Goal: Find specific page/section: Find specific page/section

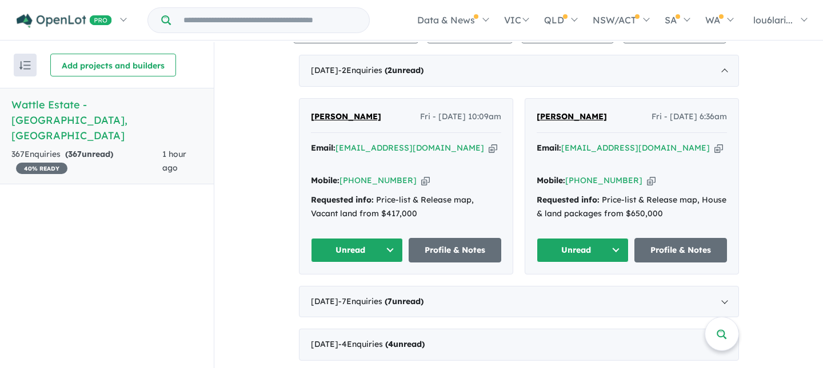
scroll to position [411, 0]
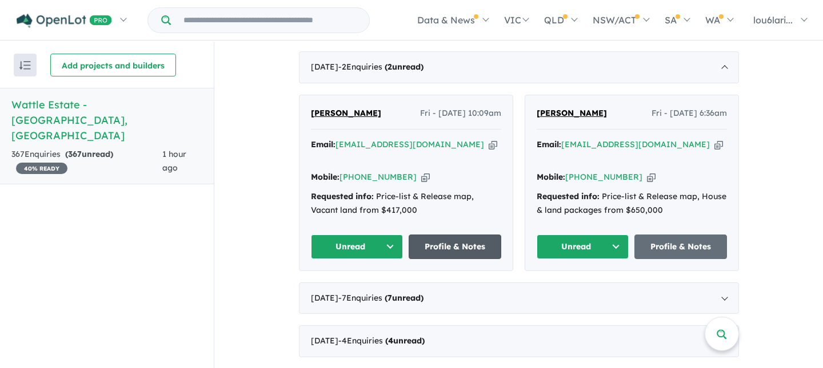
click at [447, 251] on link "Profile & Notes" at bounding box center [454, 247] width 93 height 25
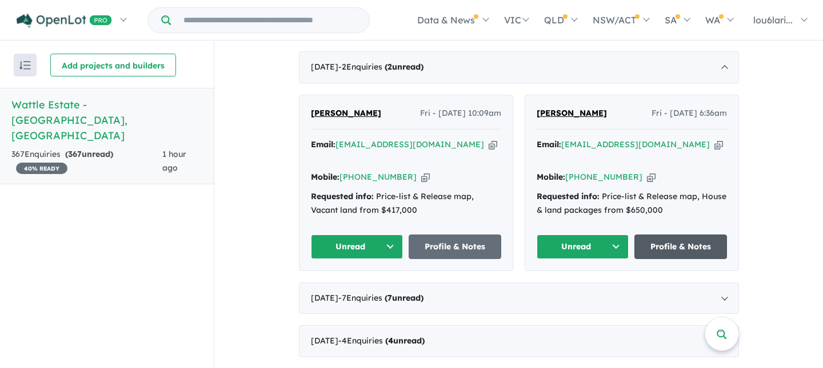
click at [678, 251] on link "Profile & Notes" at bounding box center [680, 247] width 93 height 25
click at [380, 304] on div "September 2025 - 7 Enquir ies ( 7 unread)" at bounding box center [519, 299] width 440 height 32
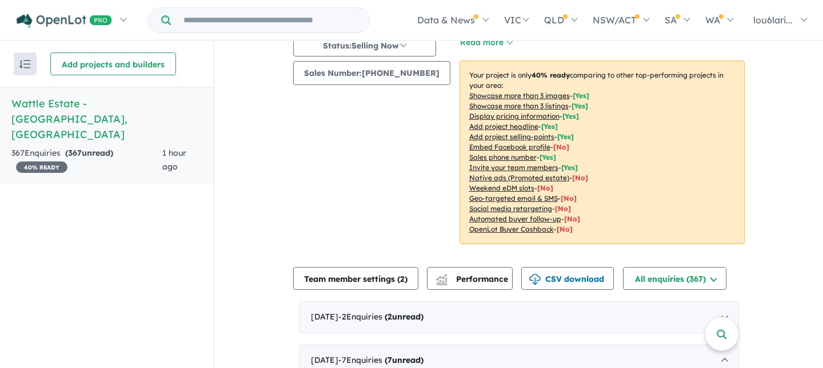
scroll to position [0, 0]
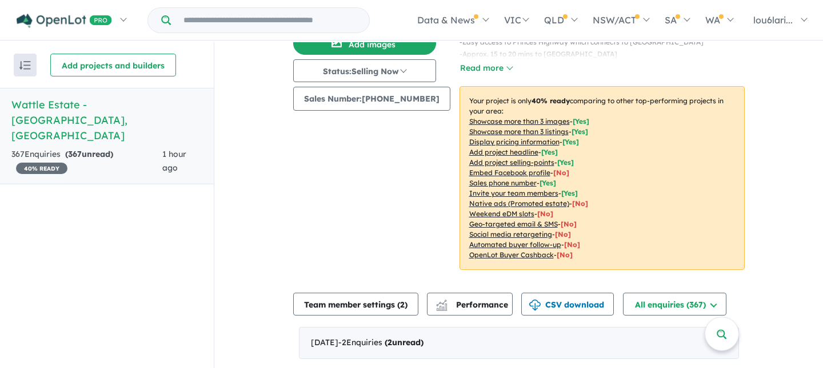
scroll to position [335, 0]
